Goal: Information Seeking & Learning: Understand process/instructions

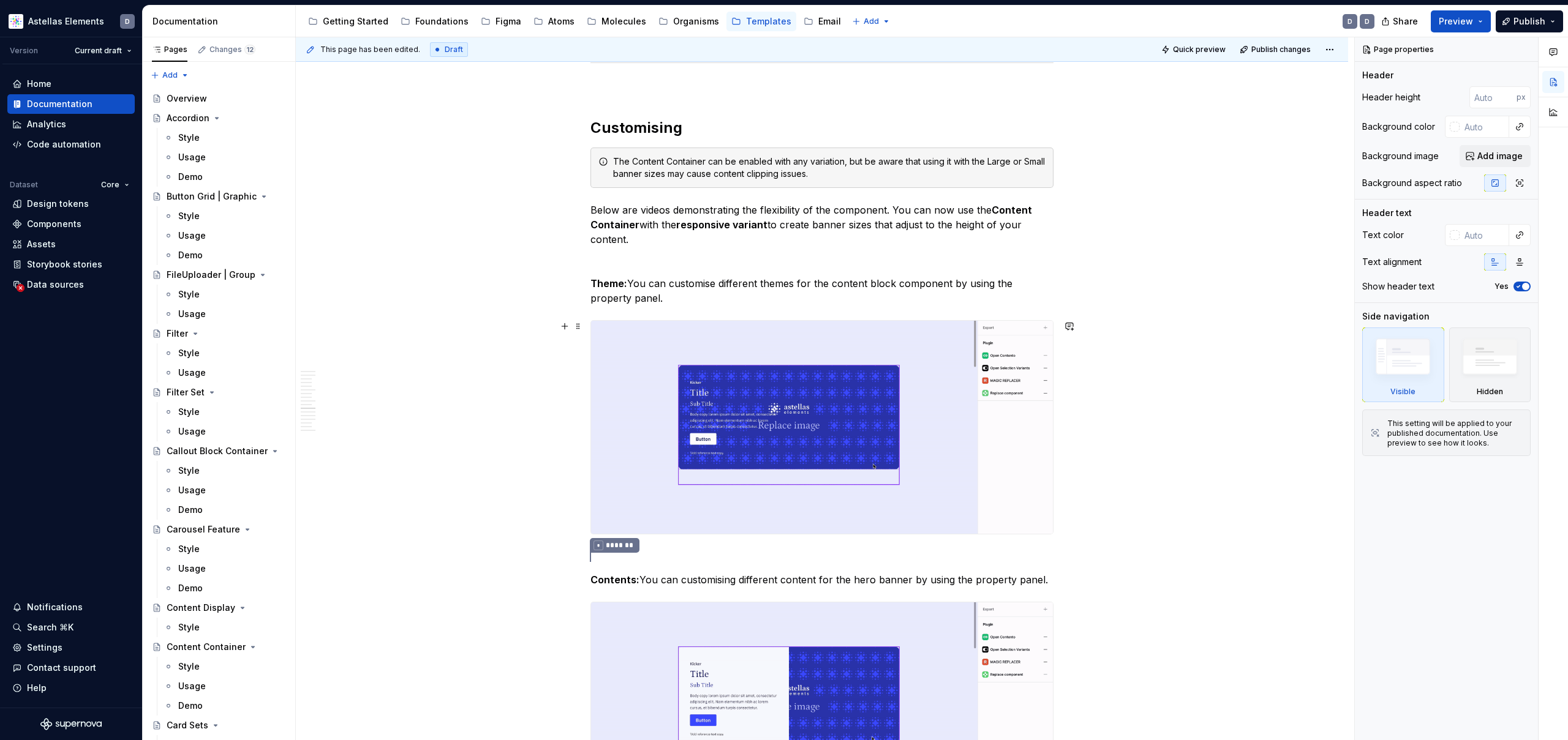
scroll to position [6568, 0]
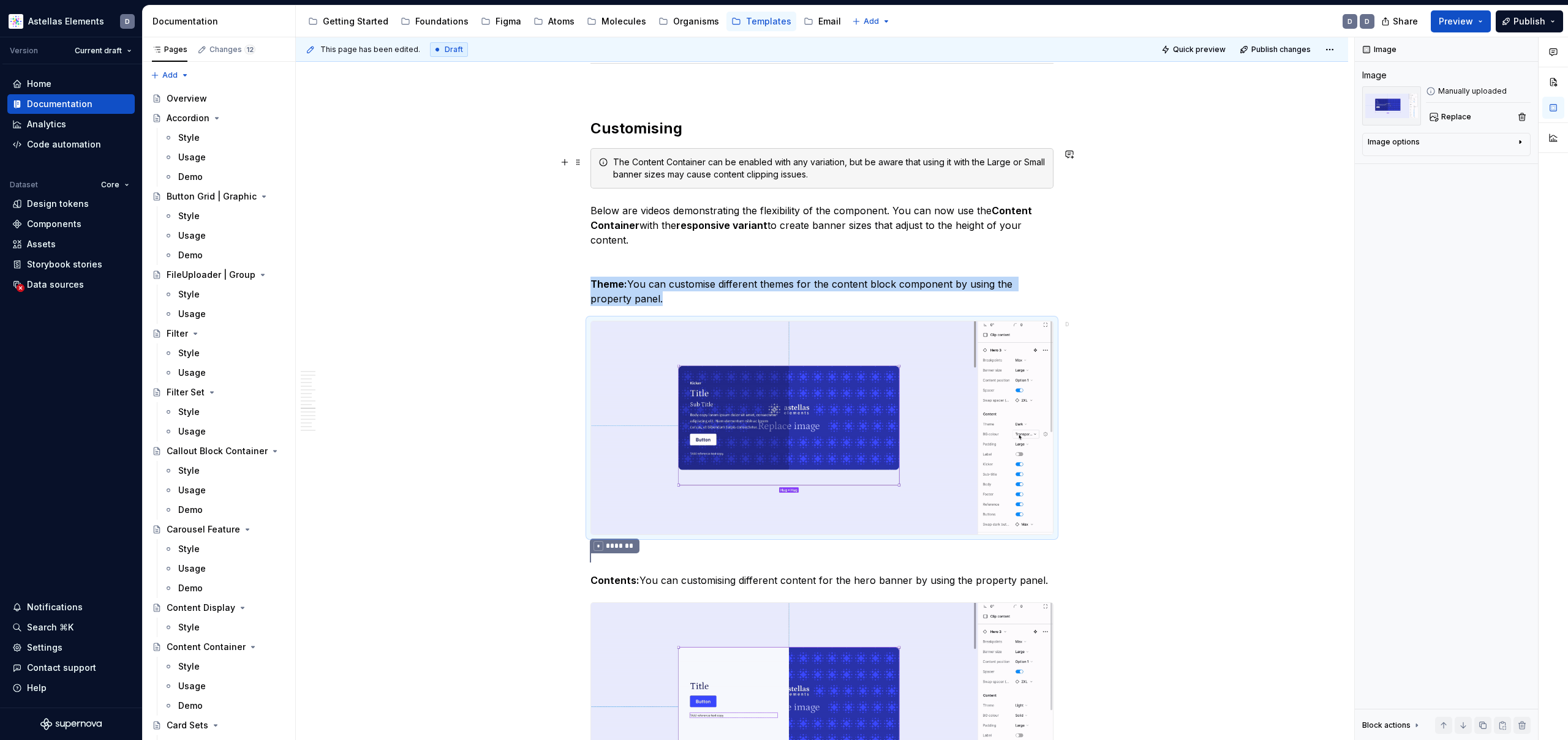
scroll to position [6498, 0]
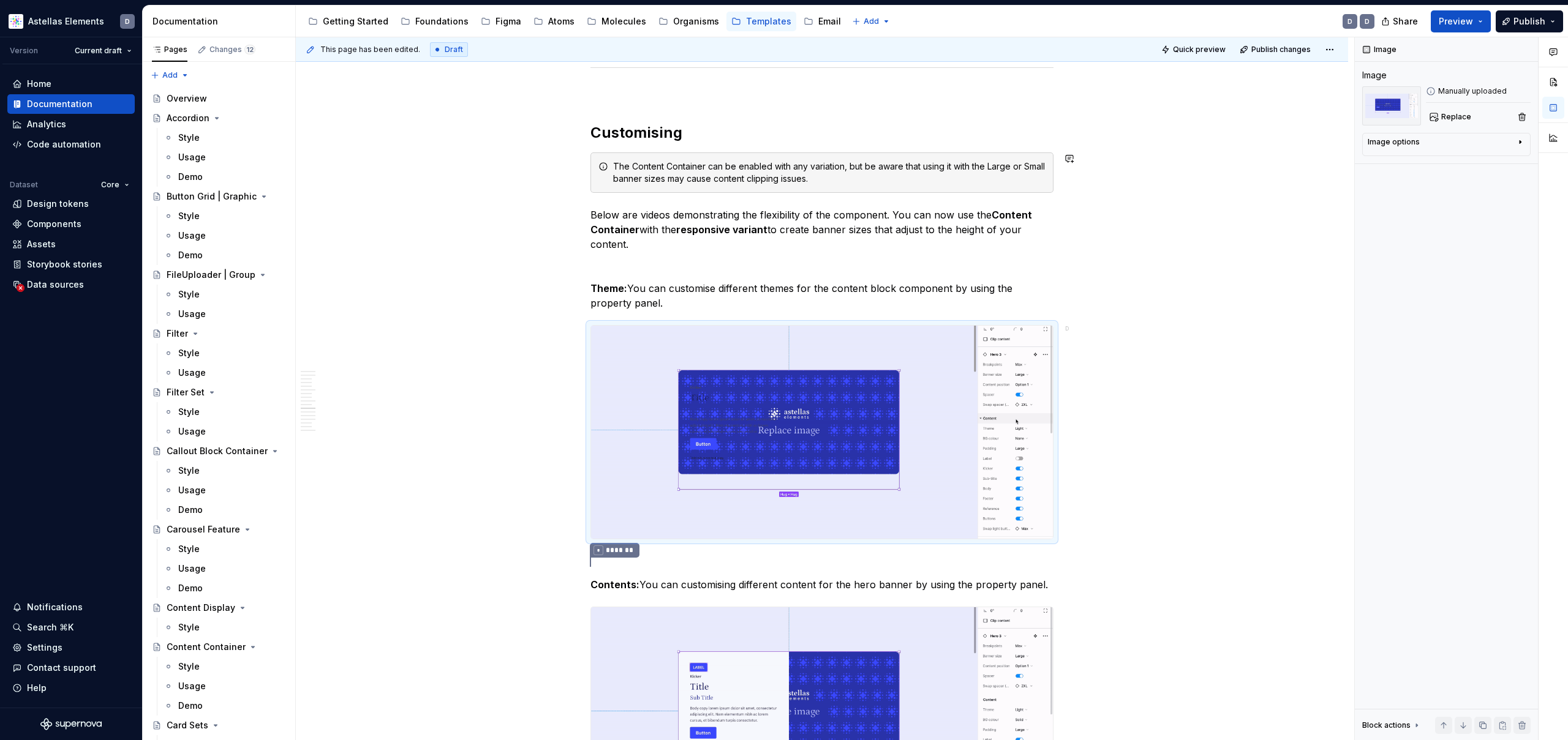
type textarea "*"
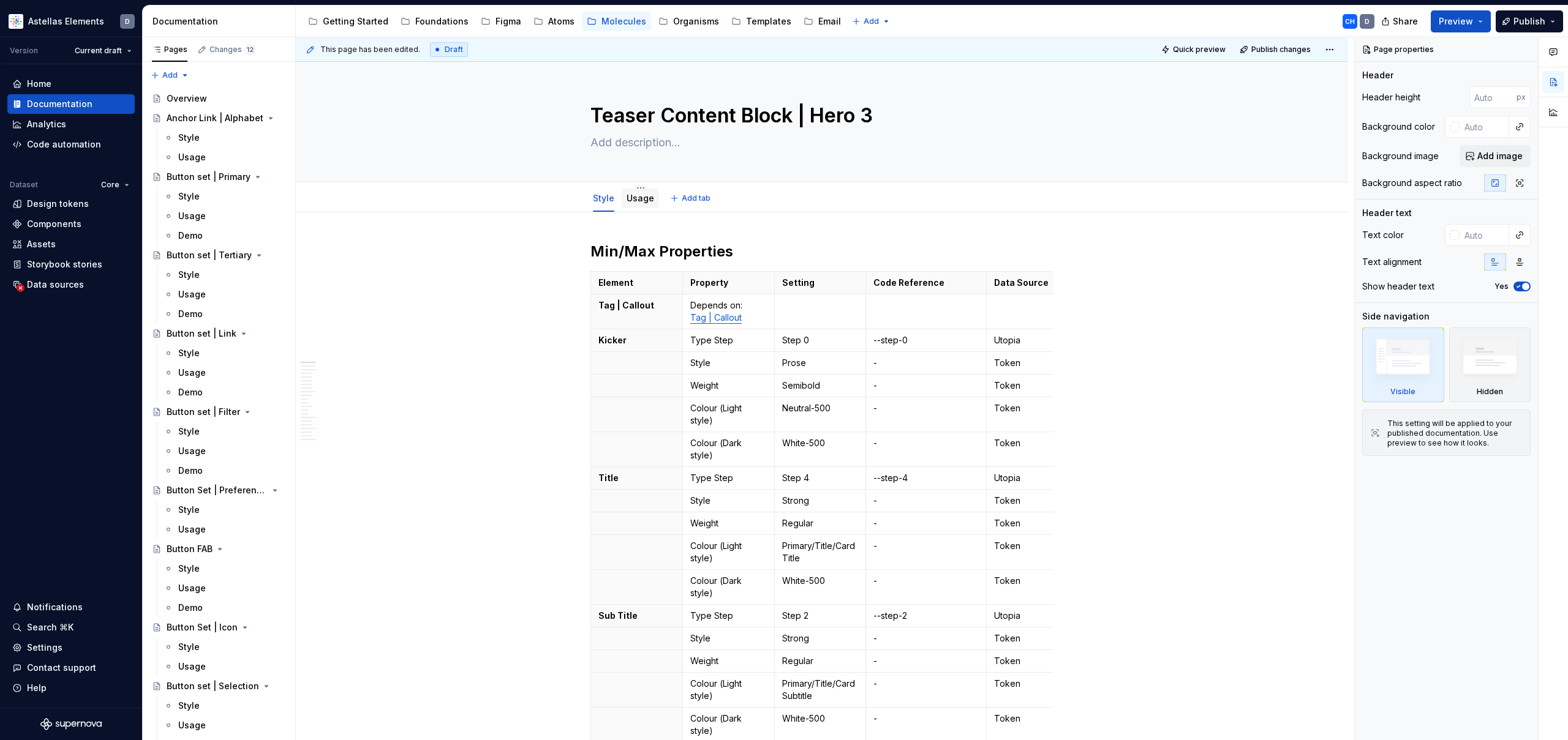
click at [640, 197] on link "Usage" at bounding box center [640, 197] width 27 height 10
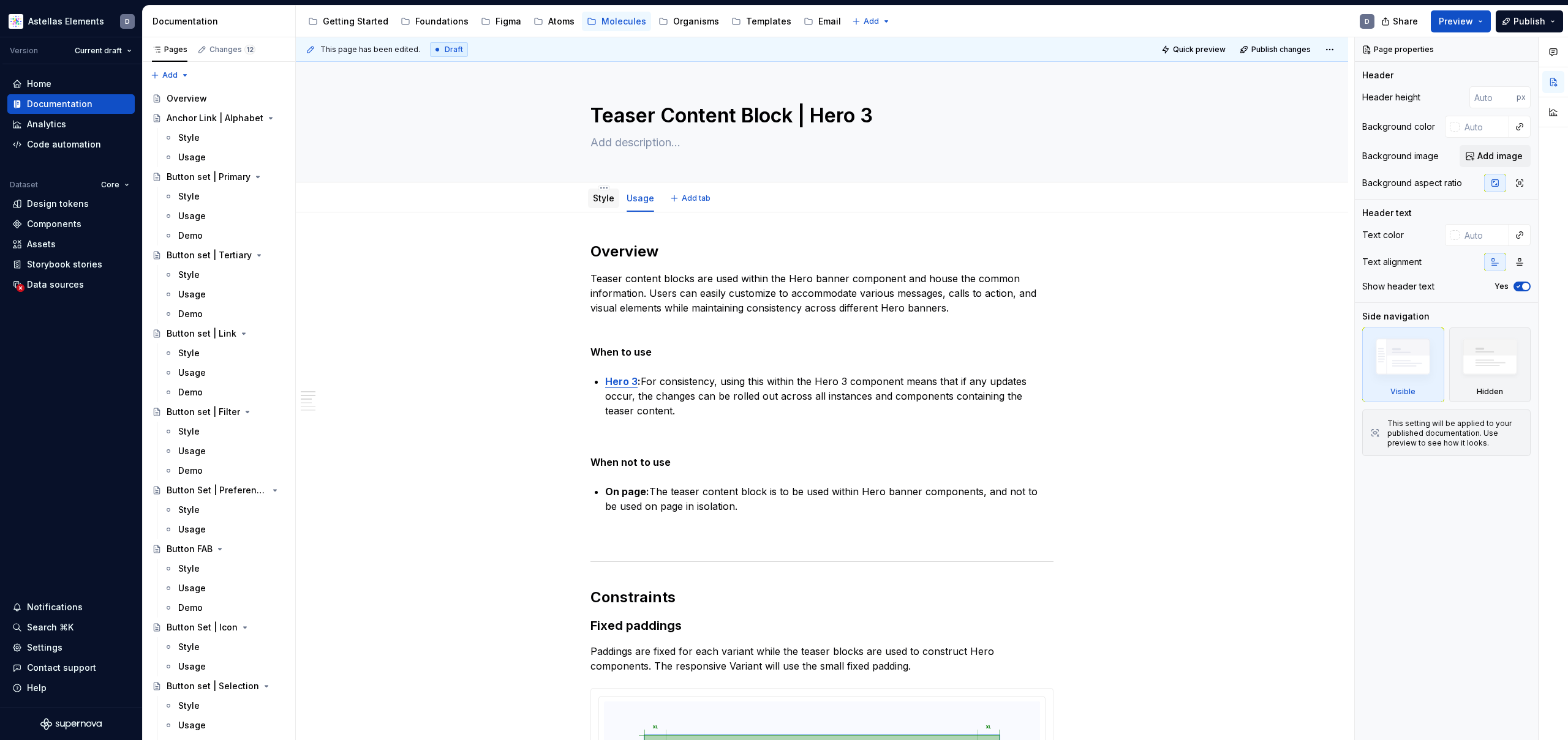
click at [594, 201] on div "Style" at bounding box center [604, 198] width 31 height 20
click at [609, 204] on div "Style" at bounding box center [603, 199] width 21 height 12
click at [606, 200] on link "Style" at bounding box center [603, 197] width 21 height 10
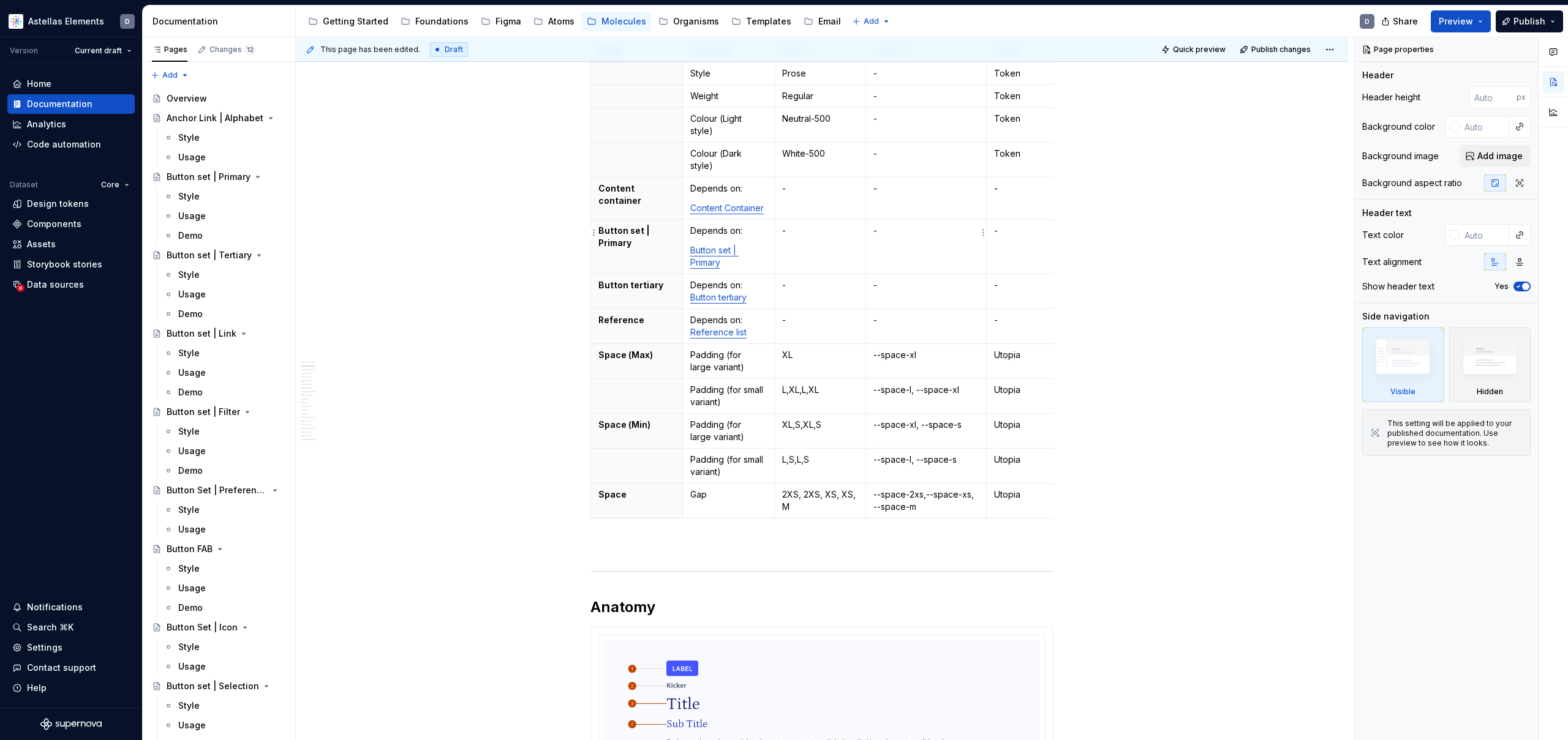
scroll to position [601, 0]
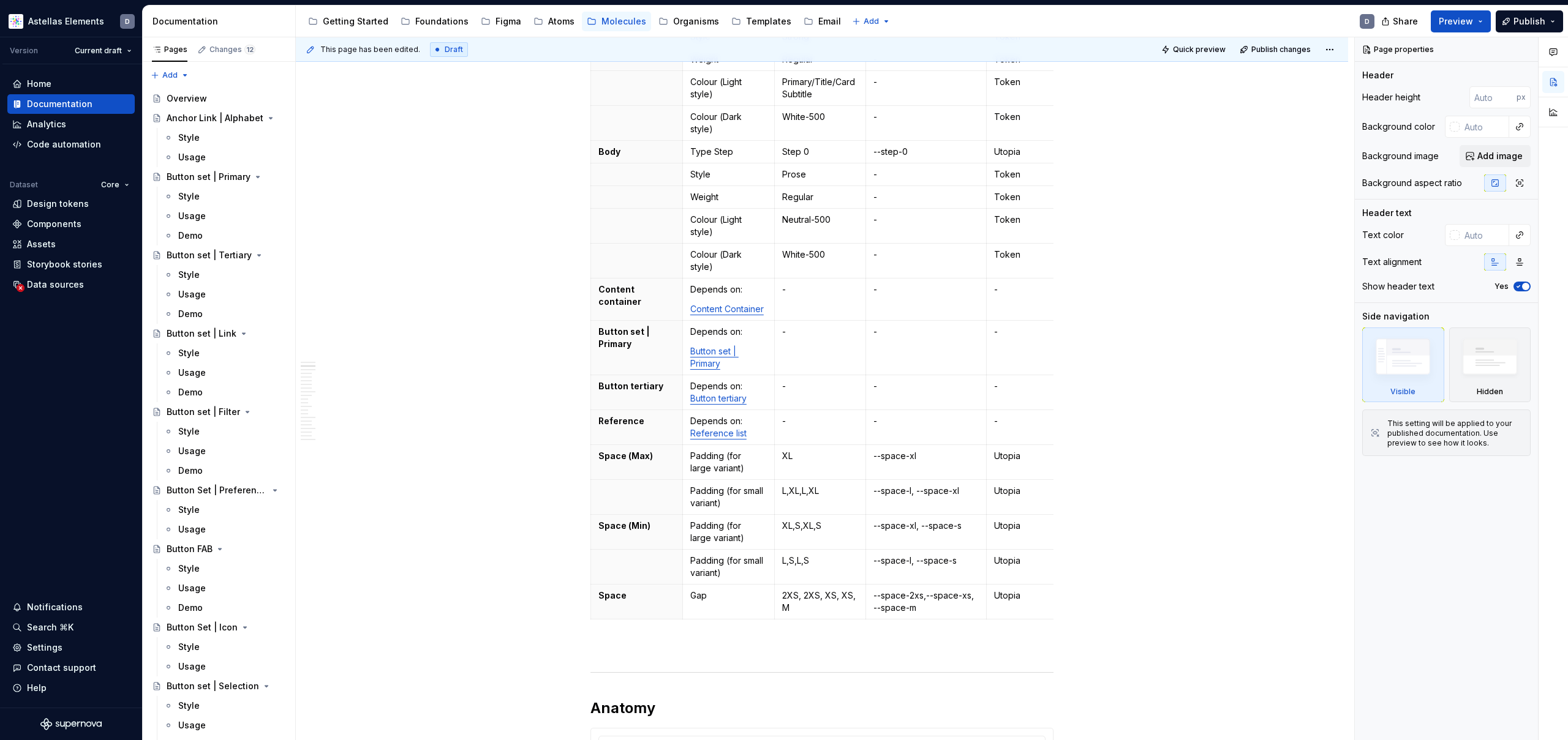
type textarea "*"
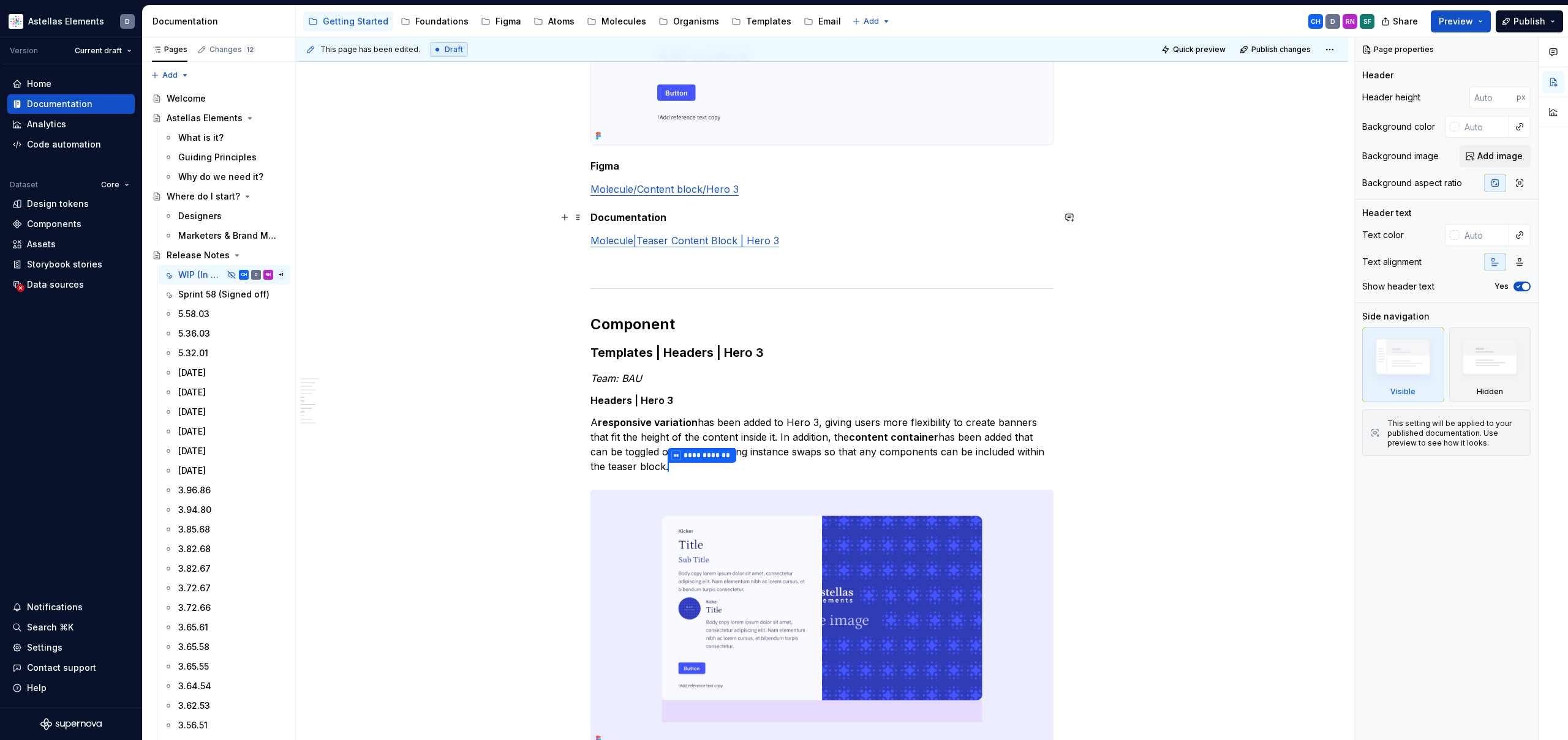
scroll to position [1163, 0]
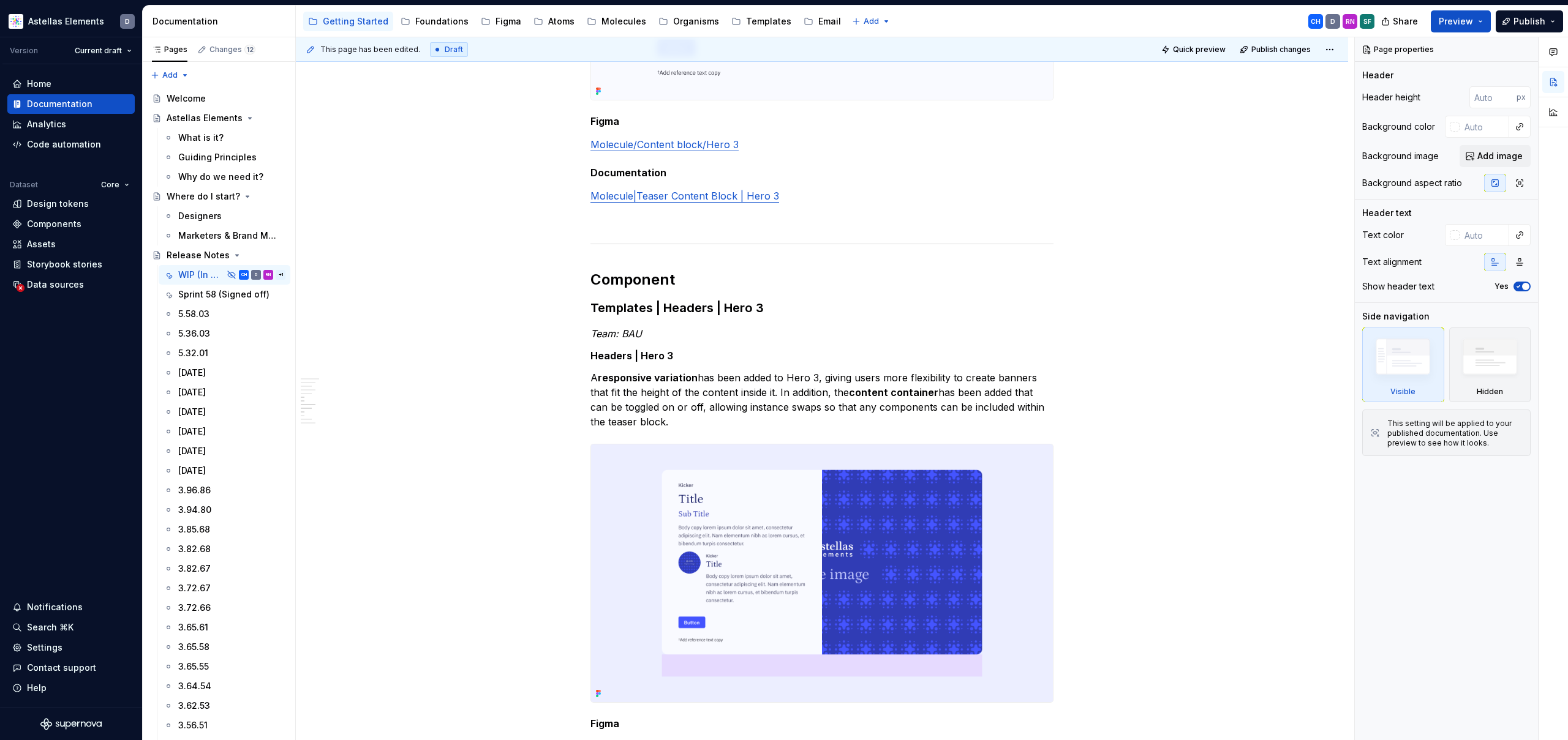
type textarea "*"
